Goal: Information Seeking & Learning: Learn about a topic

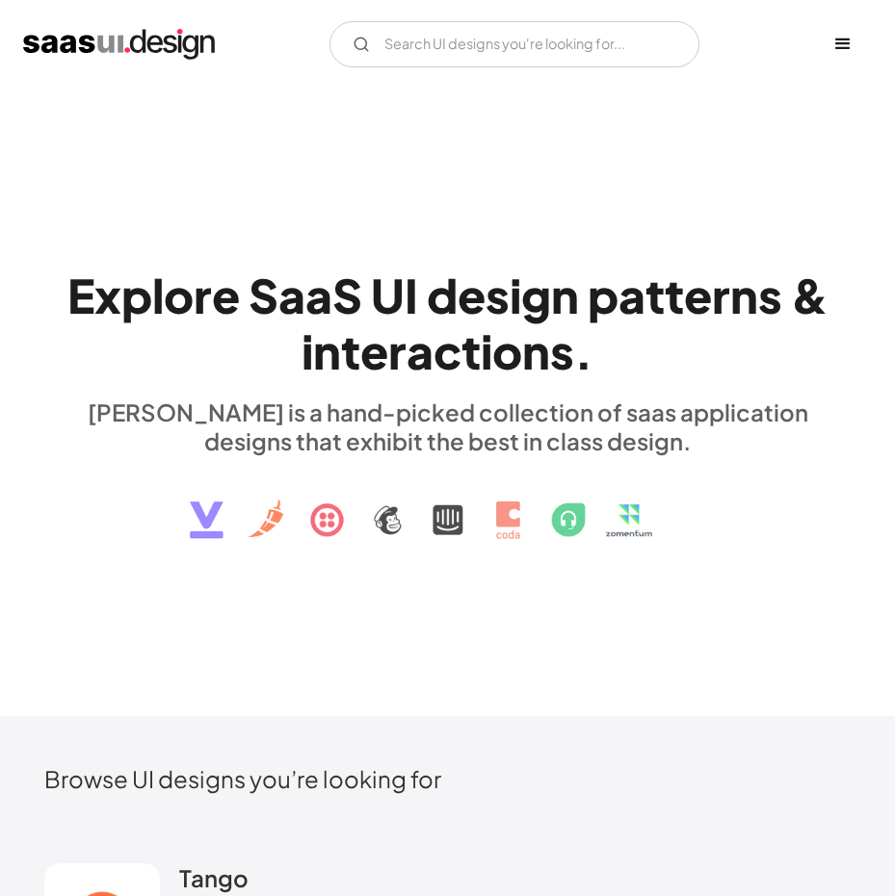
click at [829, 42] on div "menu" at bounding box center [843, 44] width 58 height 58
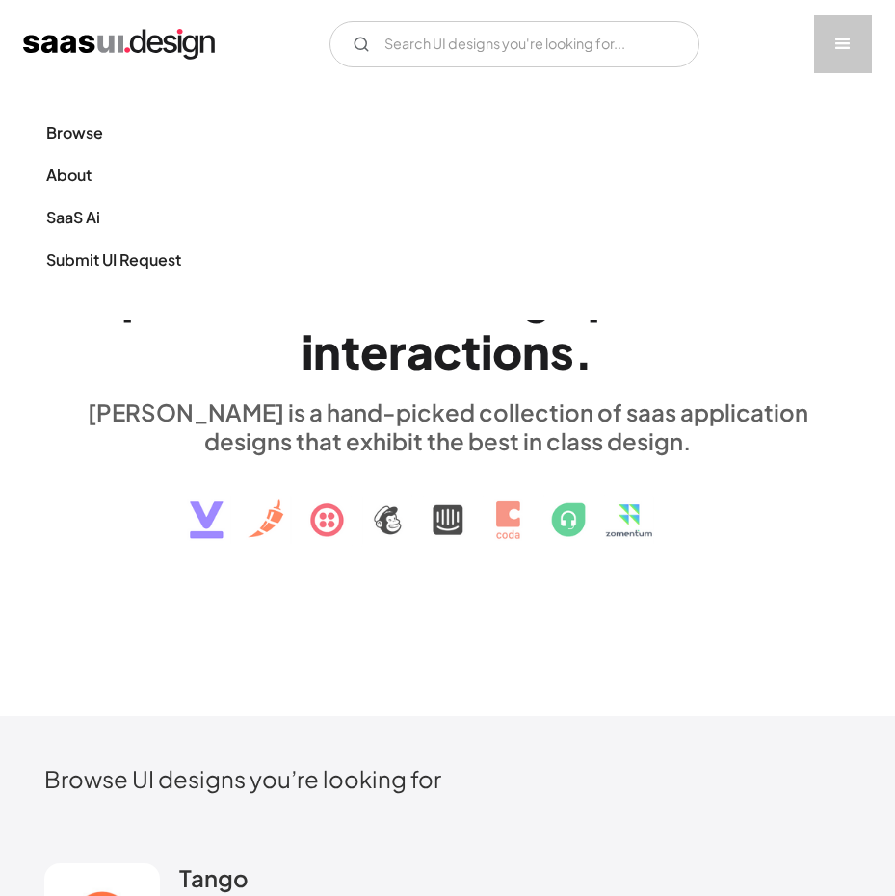
click at [830, 42] on div "menu" at bounding box center [843, 44] width 58 height 58
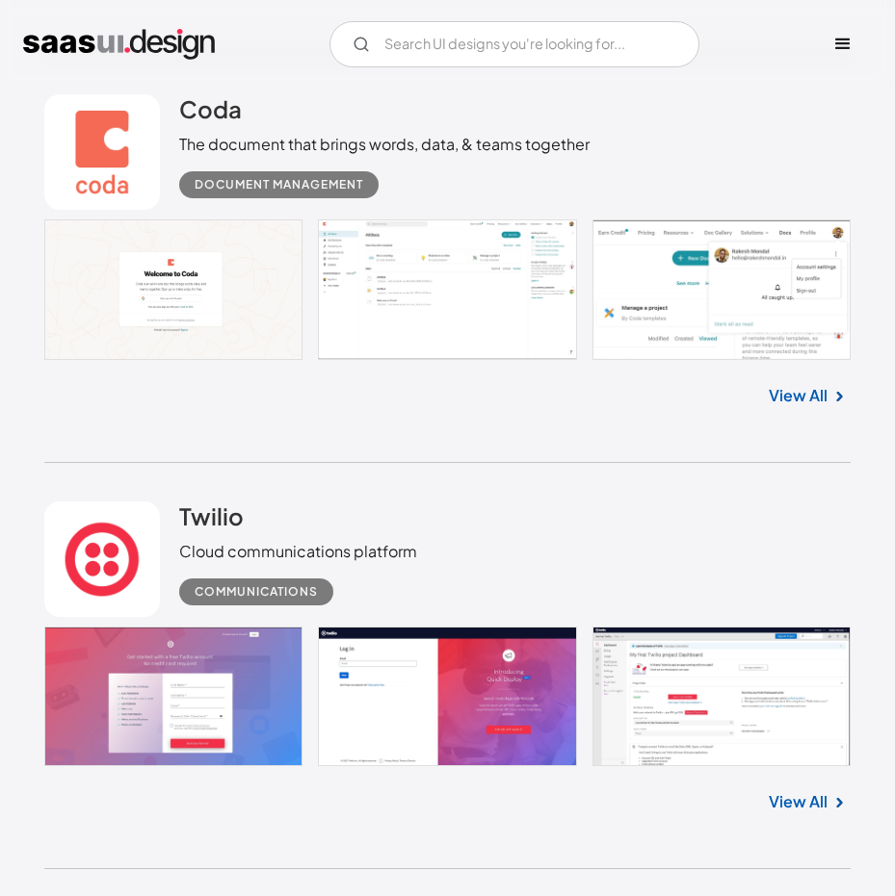
scroll to position [6163, 0]
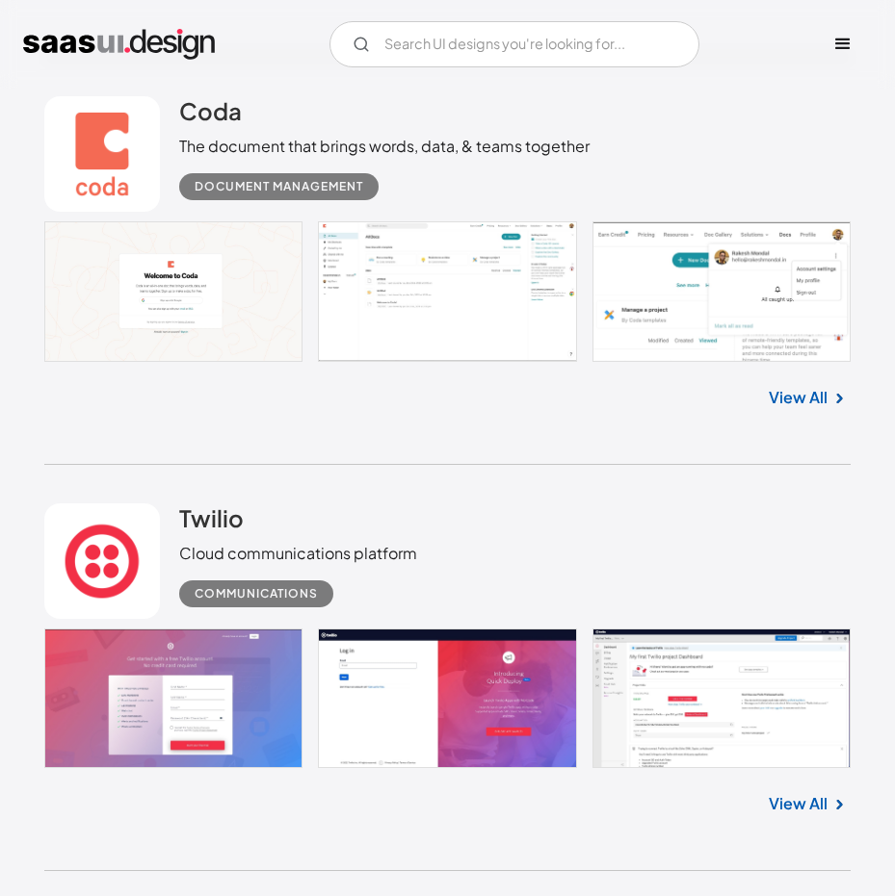
click at [474, 303] on link at bounding box center [446, 291] width 805 height 140
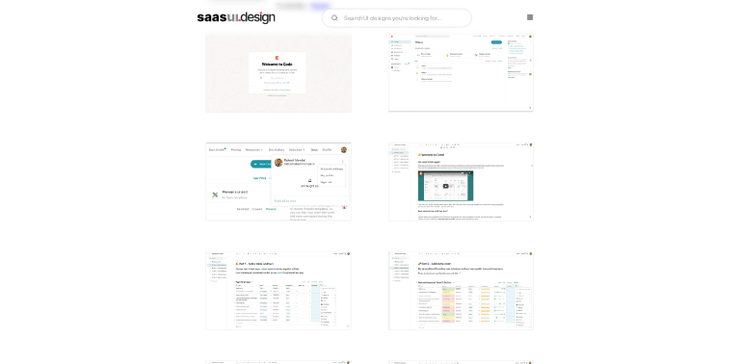
scroll to position [481, 0]
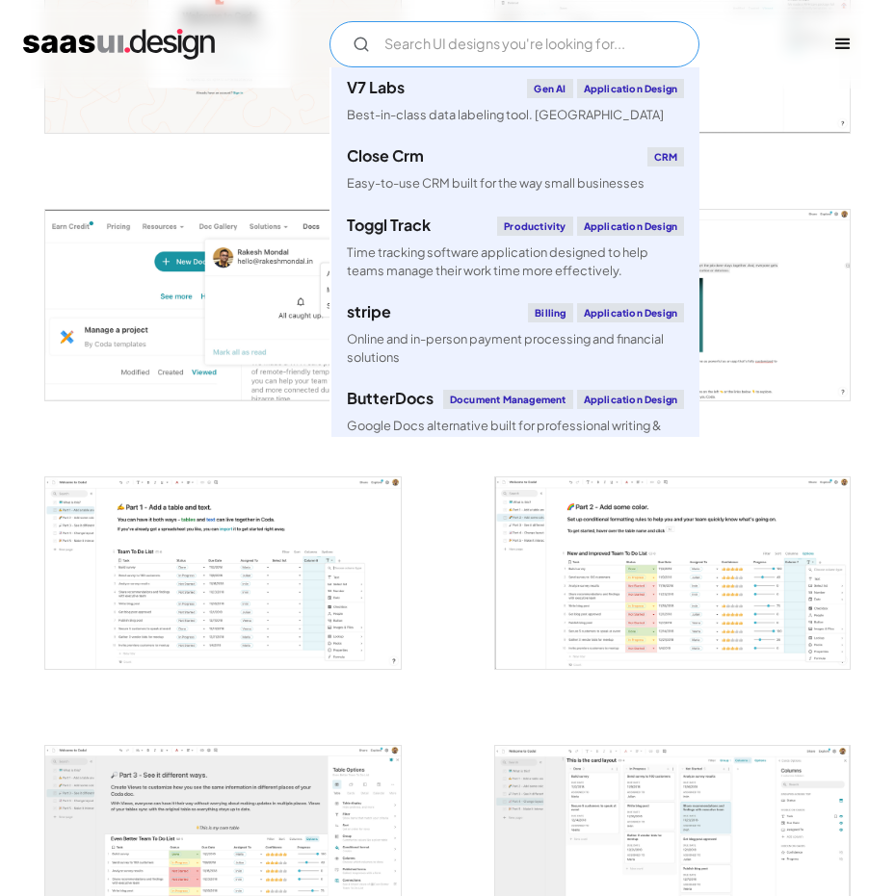
click at [433, 48] on input "Email Form" at bounding box center [514, 44] width 370 height 46
paste input "hierarchy"
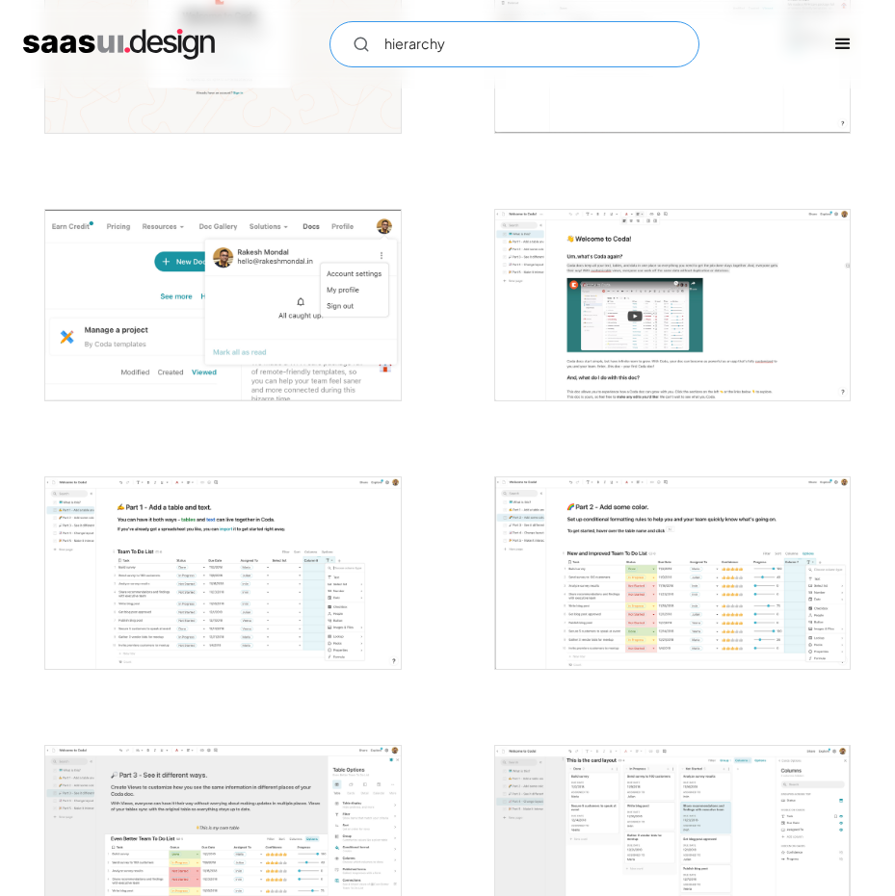
type input "hierarchy"
click at [557, 557] on img "open lightbox" at bounding box center [672, 573] width 354 height 191
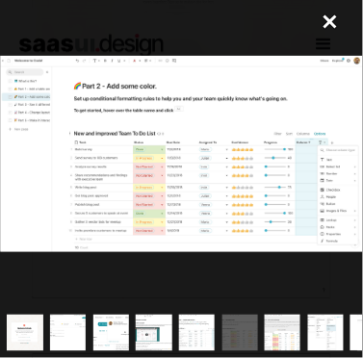
drag, startPoint x: 89, startPoint y: 155, endPoint x: 170, endPoint y: 144, distance: 82.5
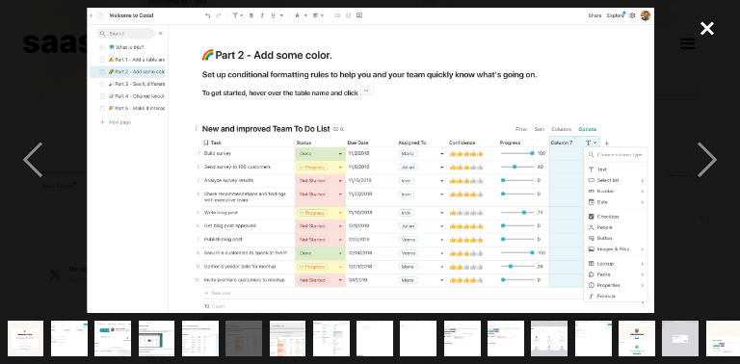
click at [707, 29] on div "close lightbox" at bounding box center [706, 29] width 65 height 42
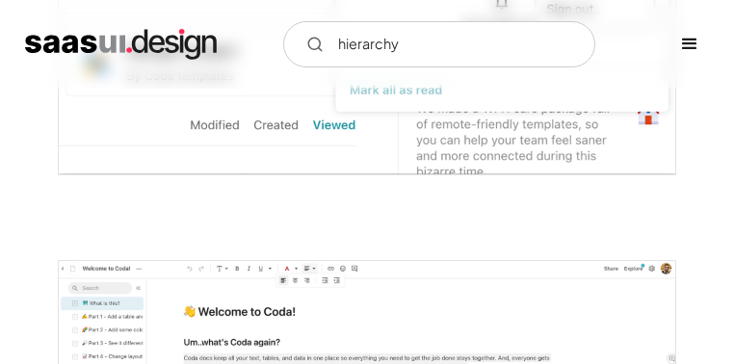
scroll to position [1429, 0]
